Goal: Check status

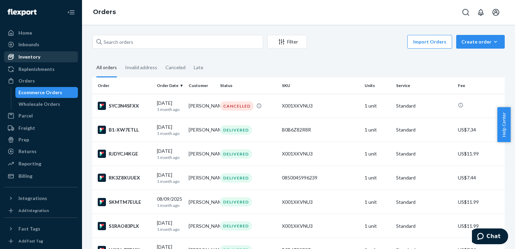
click at [33, 53] on div "Inventory" at bounding box center [29, 56] width 22 height 7
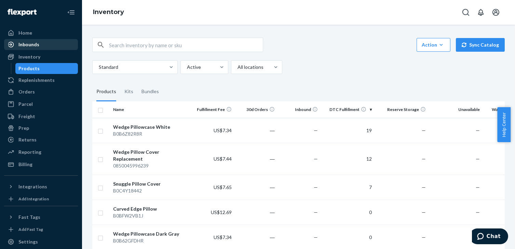
click at [33, 45] on div "Inbounds" at bounding box center [28, 44] width 21 height 7
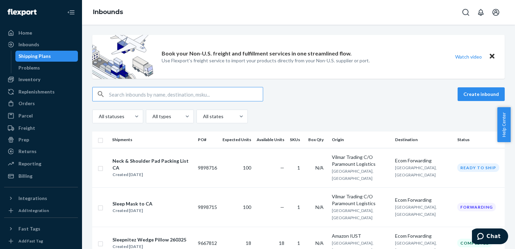
scroll to position [93, 0]
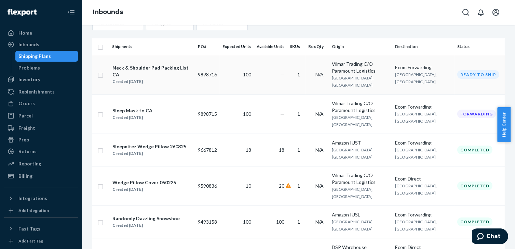
click at [165, 64] on div "Neck & Shoulder Pad Packing List CA" at bounding box center [152, 71] width 80 height 14
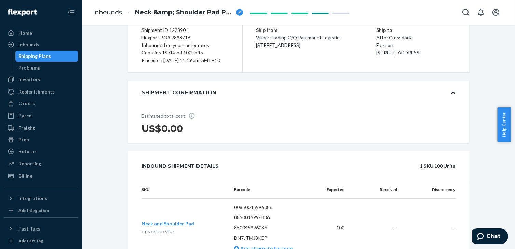
scroll to position [217, 0]
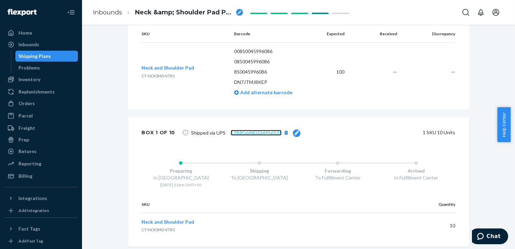
click at [244, 135] on link "1ZB8G6980334956531" at bounding box center [256, 133] width 51 height 6
